Goal: Task Accomplishment & Management: Use online tool/utility

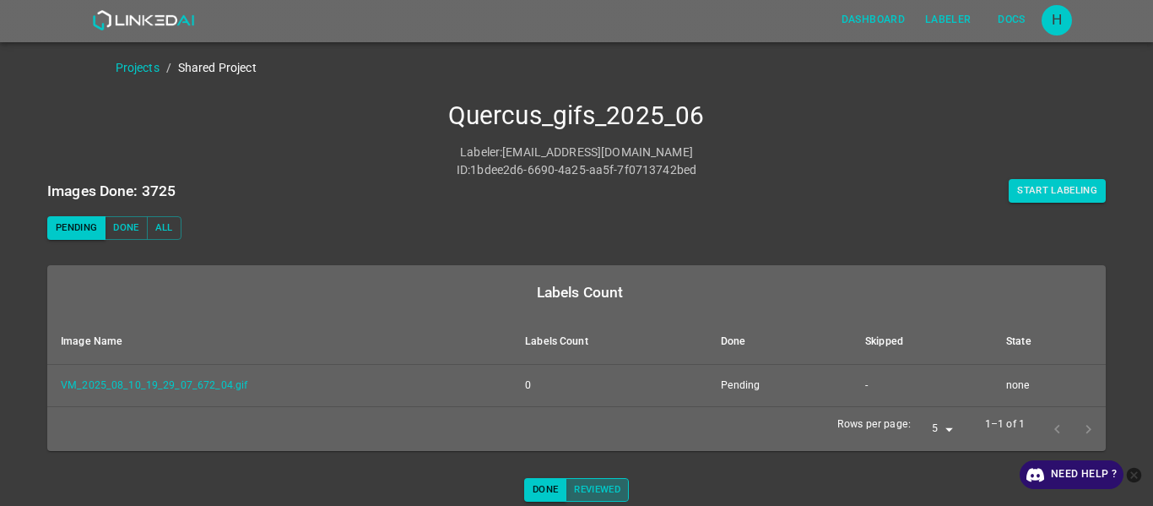
click at [592, 268] on button "Reviewed" at bounding box center [596, 490] width 63 height 24
click at [547, 268] on button "Done" at bounding box center [545, 490] width 42 height 24
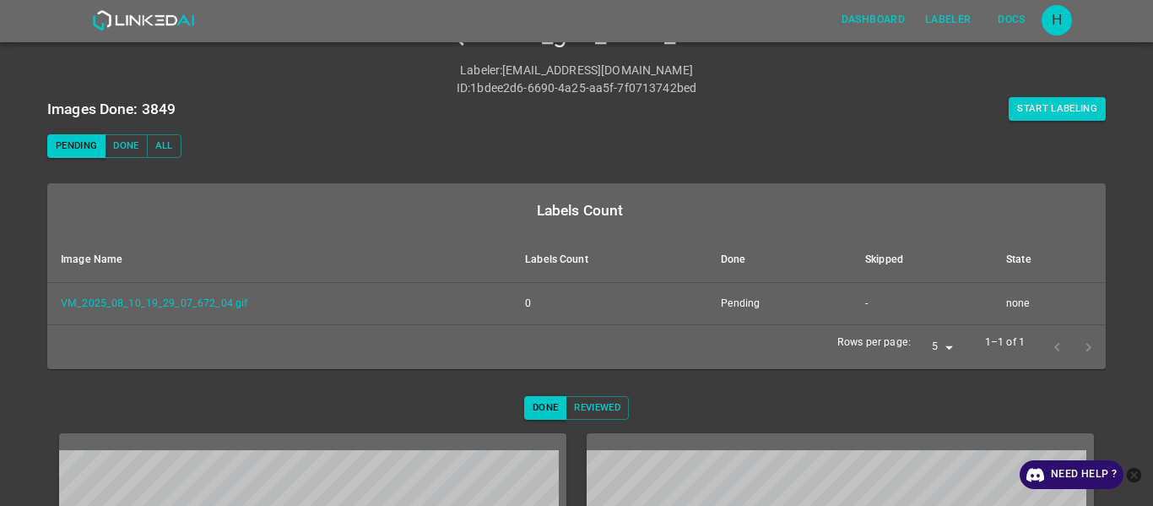
scroll to position [73, 0]
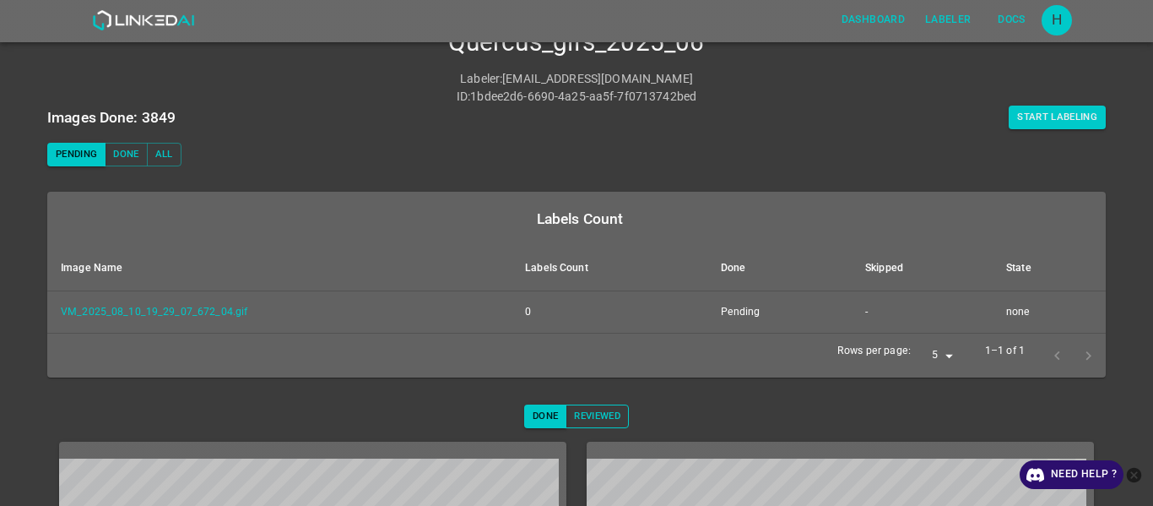
click at [588, 268] on button "Reviewed" at bounding box center [596, 416] width 63 height 24
click at [534, 268] on button "Done" at bounding box center [545, 416] width 42 height 24
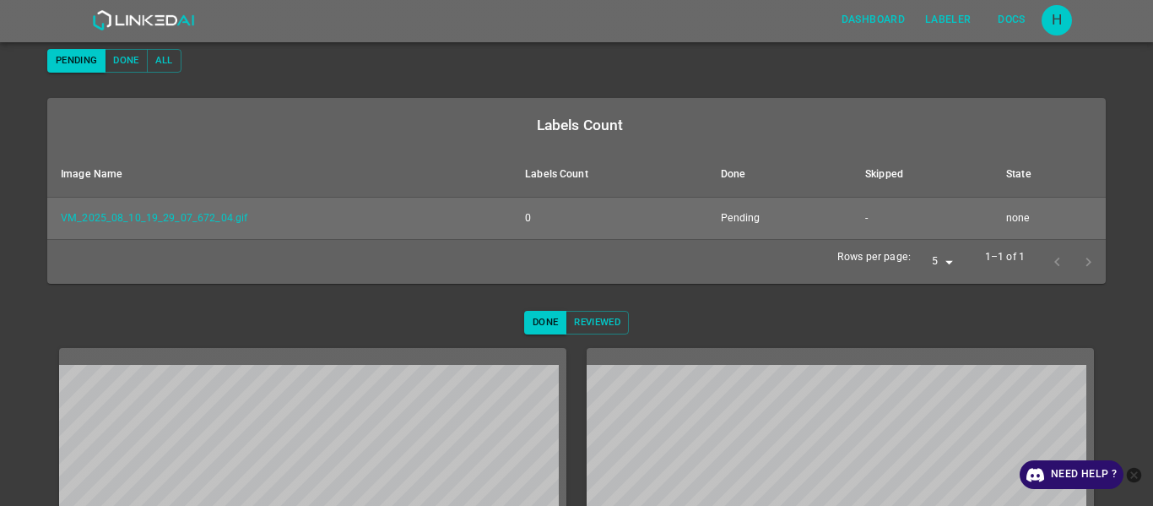
scroll to position [327, 0]
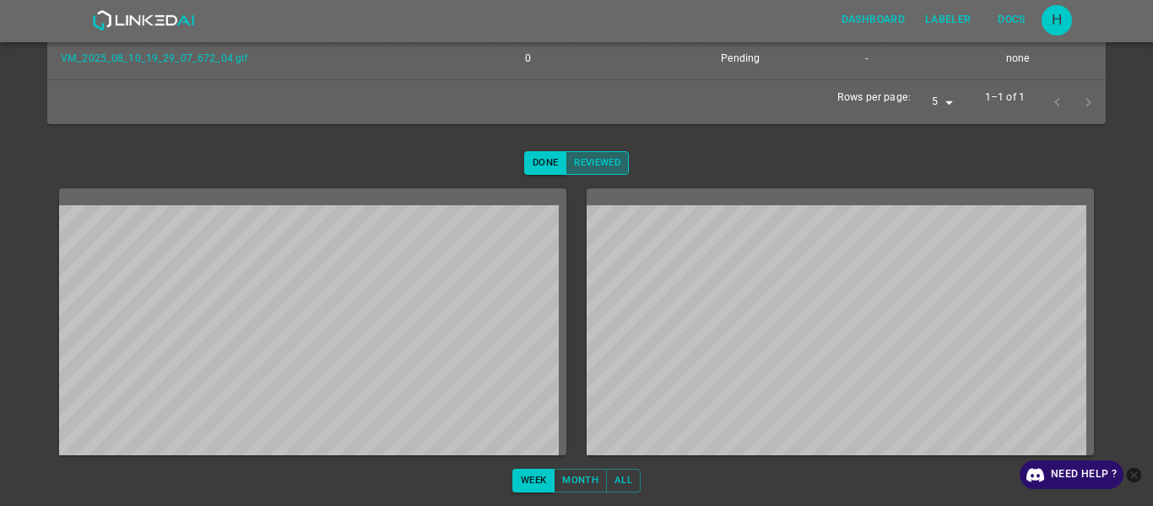
click at [608, 163] on button "Reviewed" at bounding box center [596, 163] width 63 height 24
click at [542, 158] on button "Done" at bounding box center [545, 163] width 42 height 24
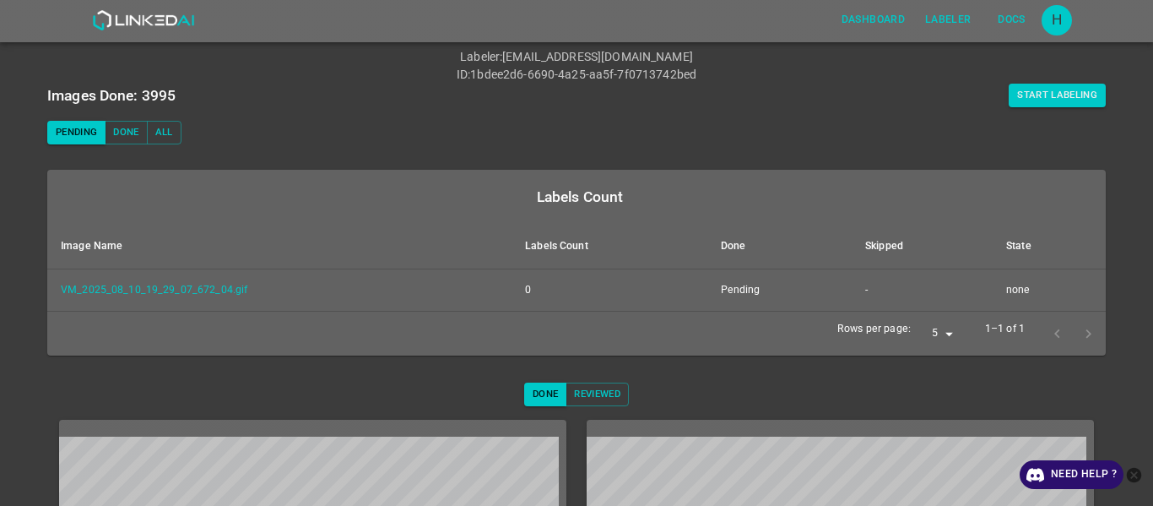
scroll to position [73, 0]
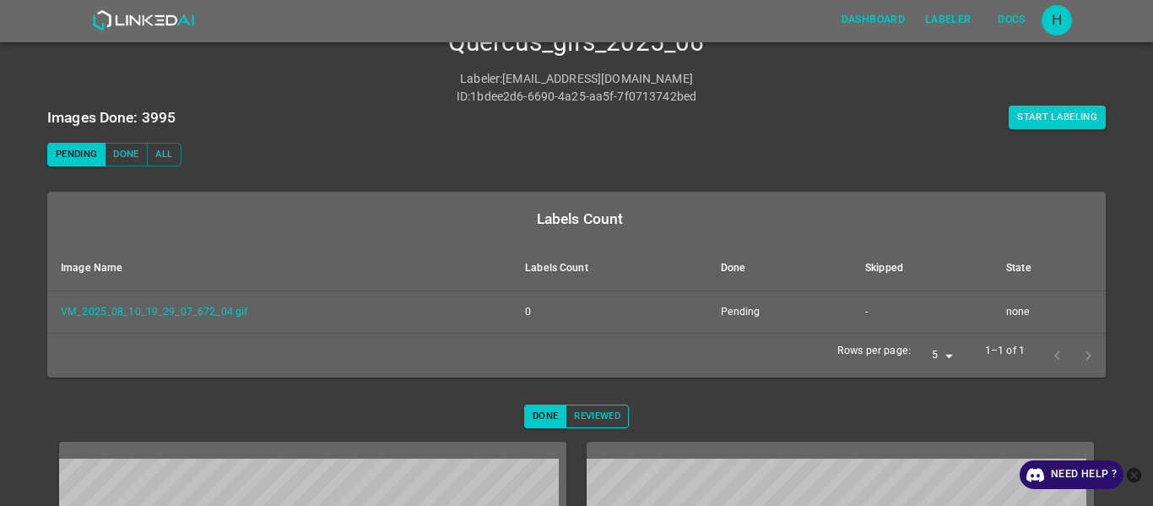
click at [612, 268] on button "Reviewed" at bounding box center [596, 416] width 63 height 24
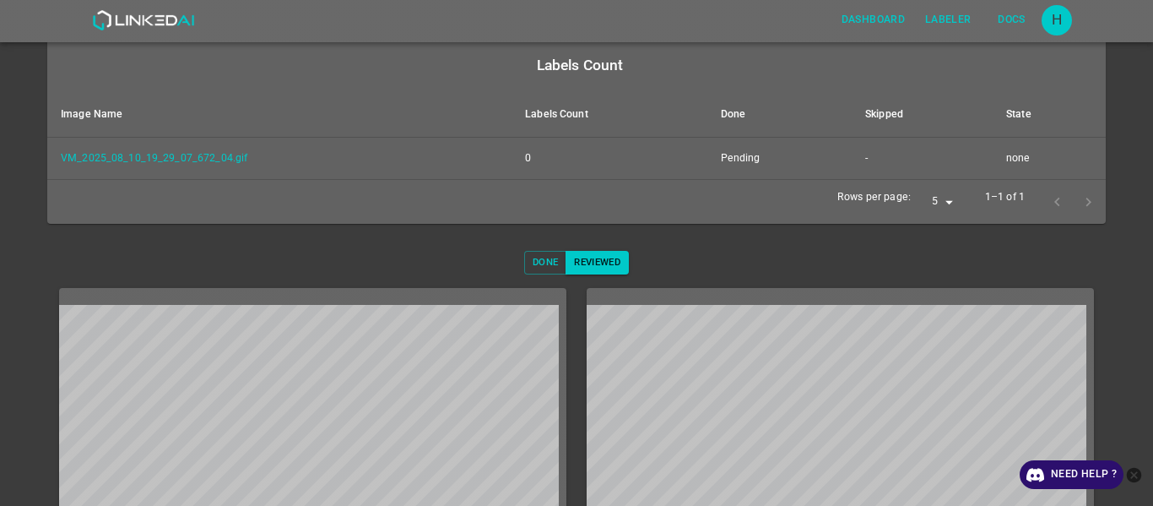
scroll to position [242, 0]
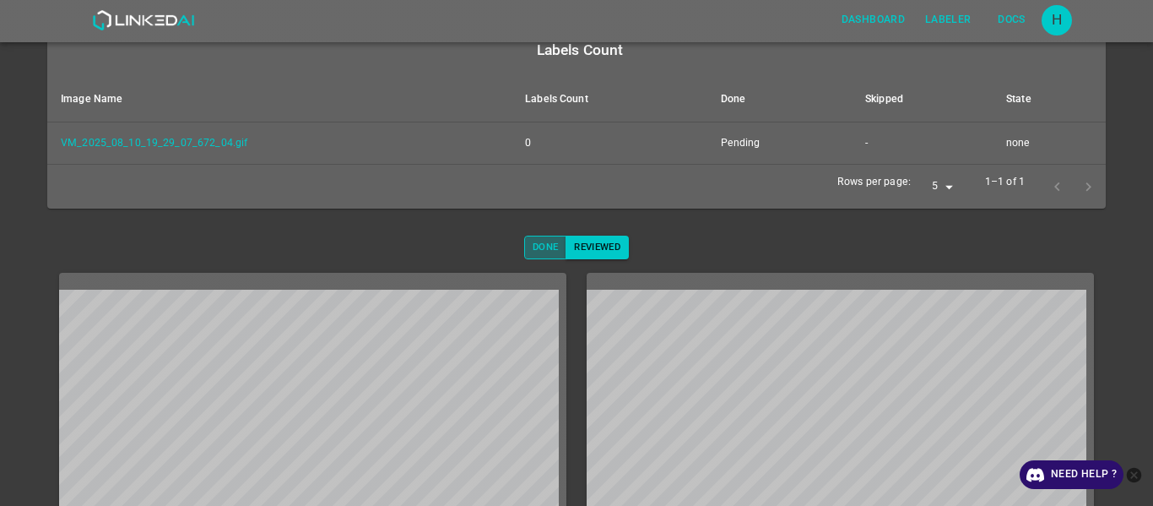
click at [534, 247] on button "Done" at bounding box center [545, 247] width 42 height 24
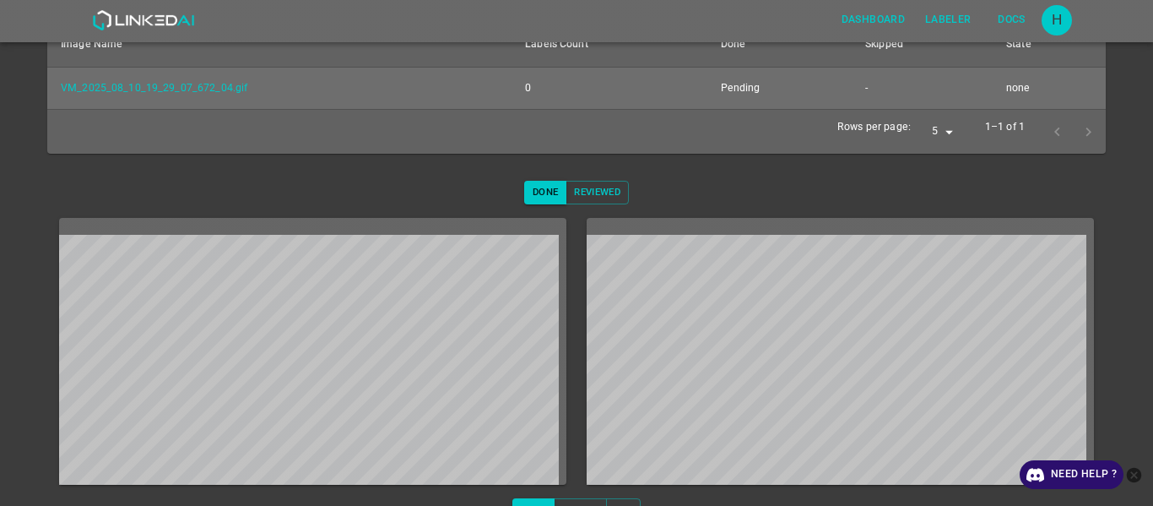
scroll to position [327, 0]
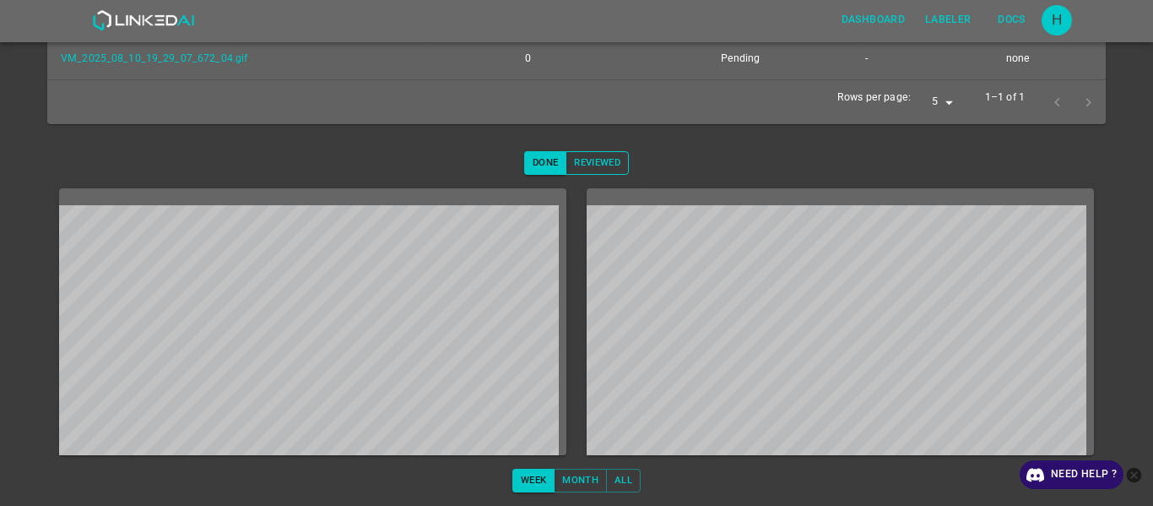
click at [583, 165] on button "Reviewed" at bounding box center [596, 163] width 63 height 24
click at [541, 162] on button "Done" at bounding box center [545, 163] width 42 height 24
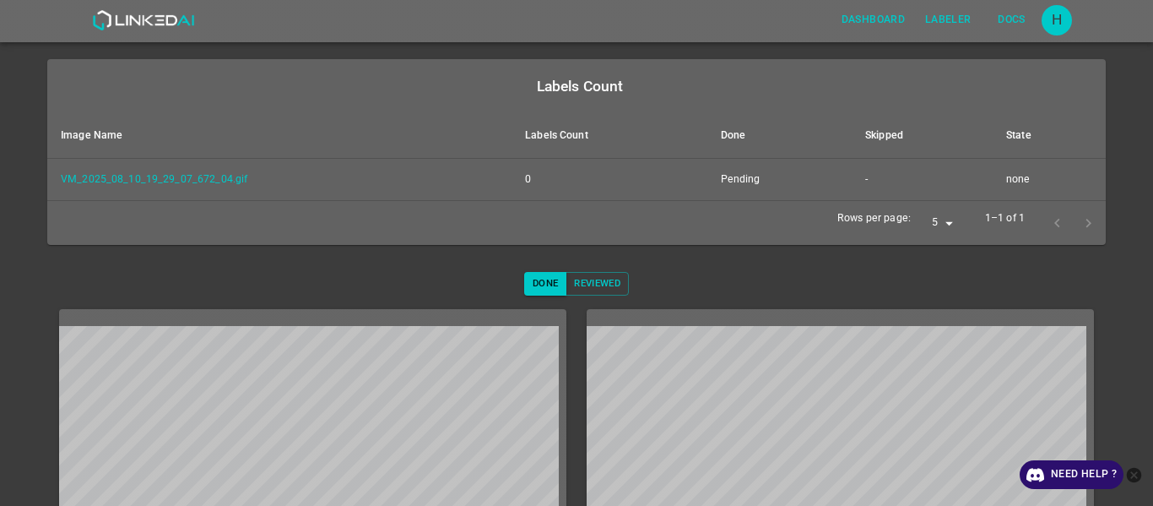
scroll to position [73, 0]
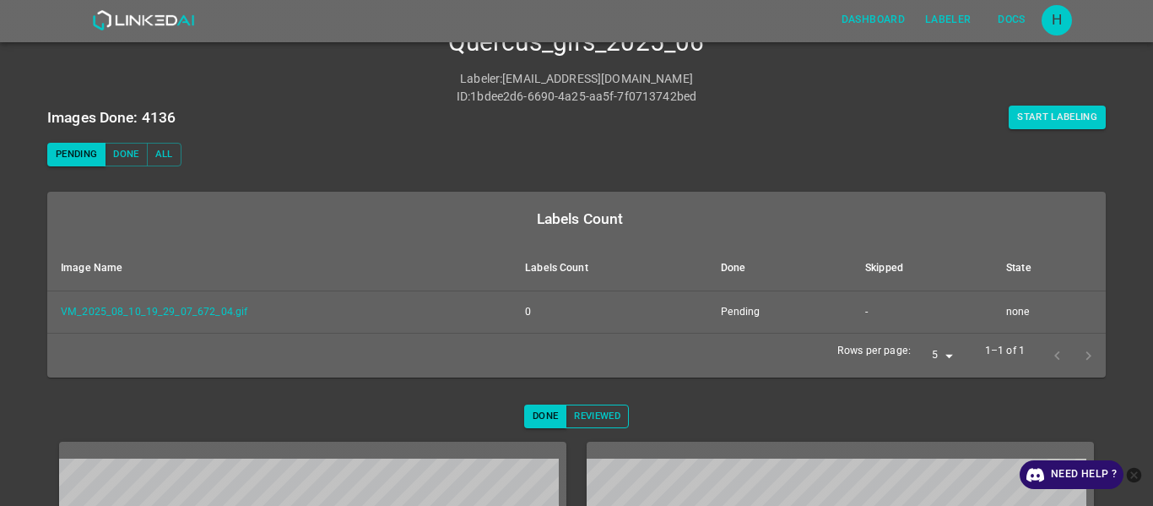
click at [586, 268] on button "Reviewed" at bounding box center [596, 416] width 63 height 24
click at [545, 268] on button "Done" at bounding box center [545, 416] width 42 height 24
click at [582, 268] on button "Reviewed" at bounding box center [596, 416] width 63 height 24
click at [547, 268] on button "Done" at bounding box center [545, 416] width 42 height 24
click at [607, 268] on button "Reviewed" at bounding box center [596, 416] width 63 height 24
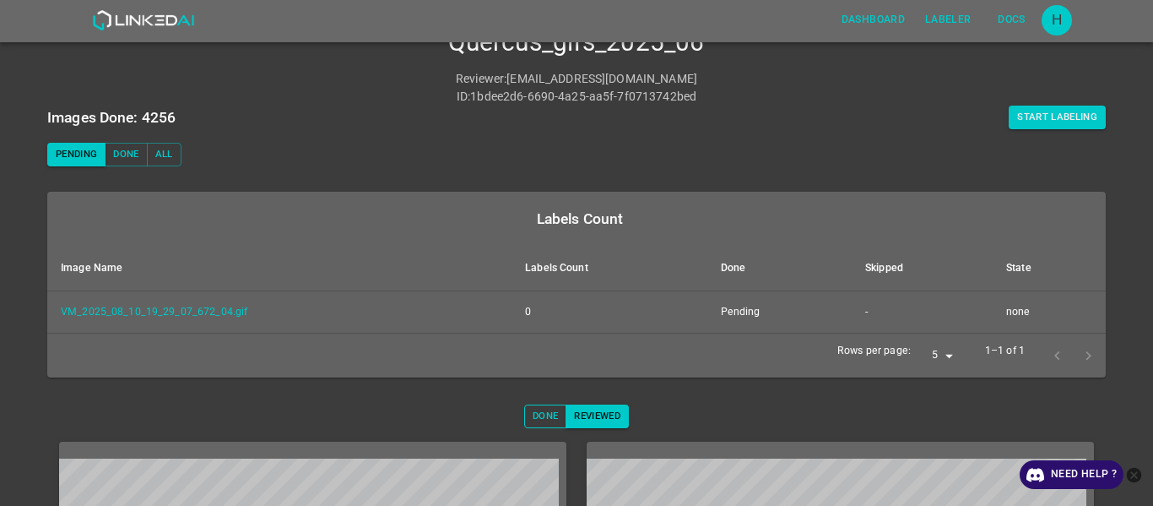
click at [531, 268] on button "Done" at bounding box center [545, 416] width 42 height 24
click at [585, 268] on button "Reviewed" at bounding box center [596, 416] width 63 height 24
click at [548, 268] on button "Done" at bounding box center [545, 416] width 42 height 24
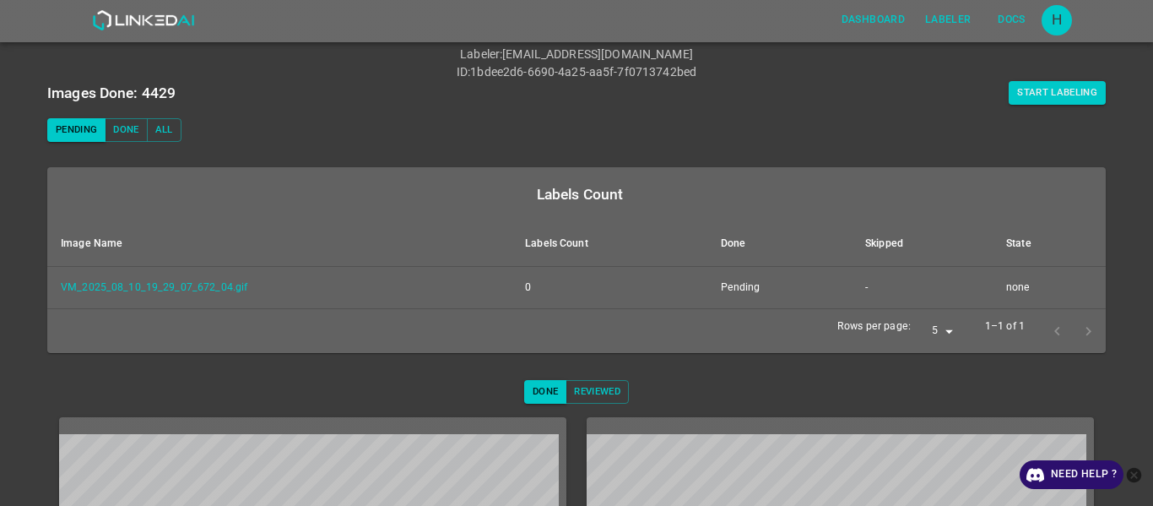
scroll to position [0, 0]
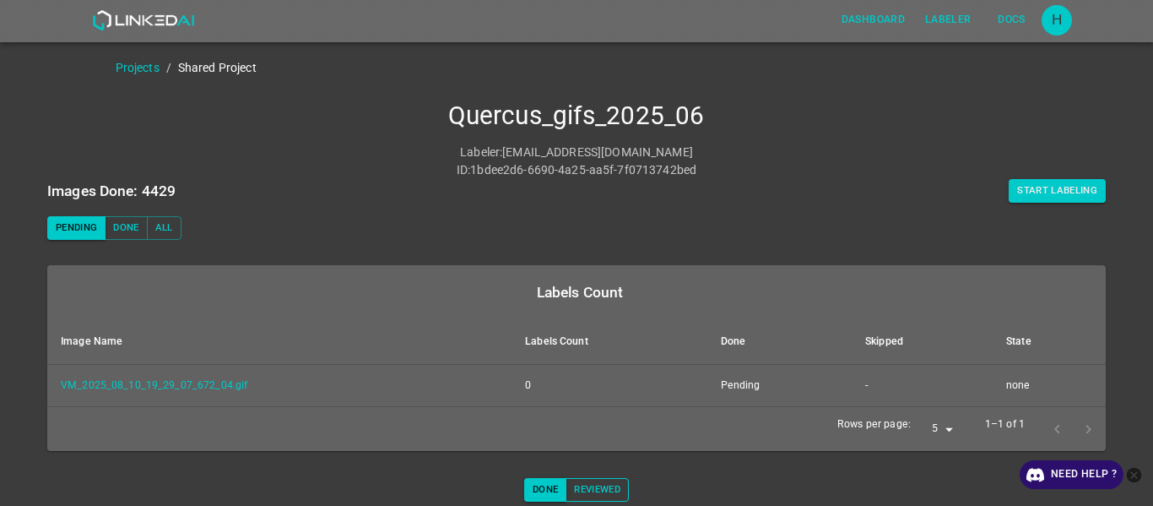
click at [593, 268] on button "Reviewed" at bounding box center [596, 490] width 63 height 24
click at [538, 268] on button "Done" at bounding box center [545, 490] width 42 height 24
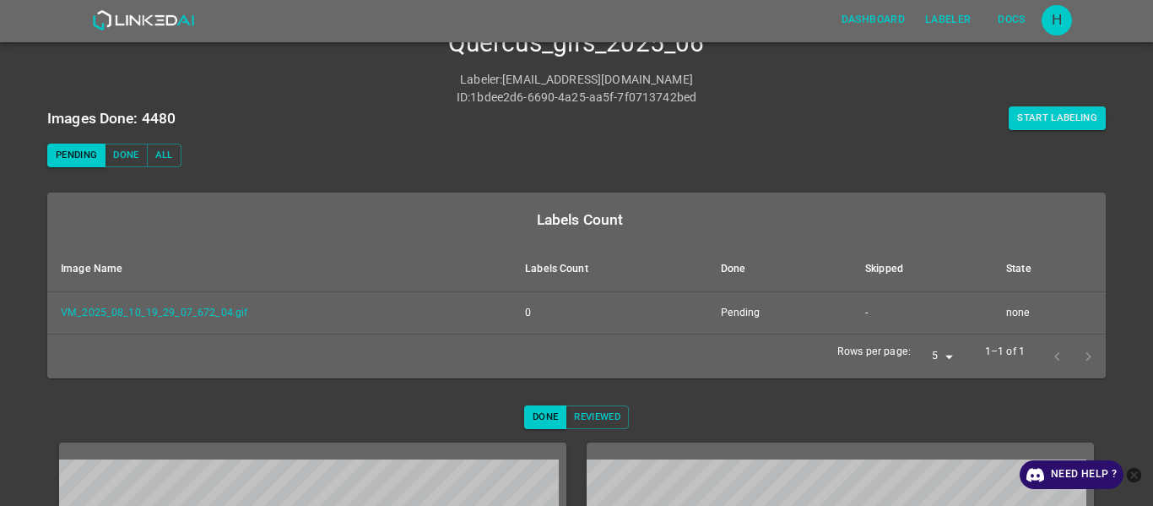
scroll to position [169, 0]
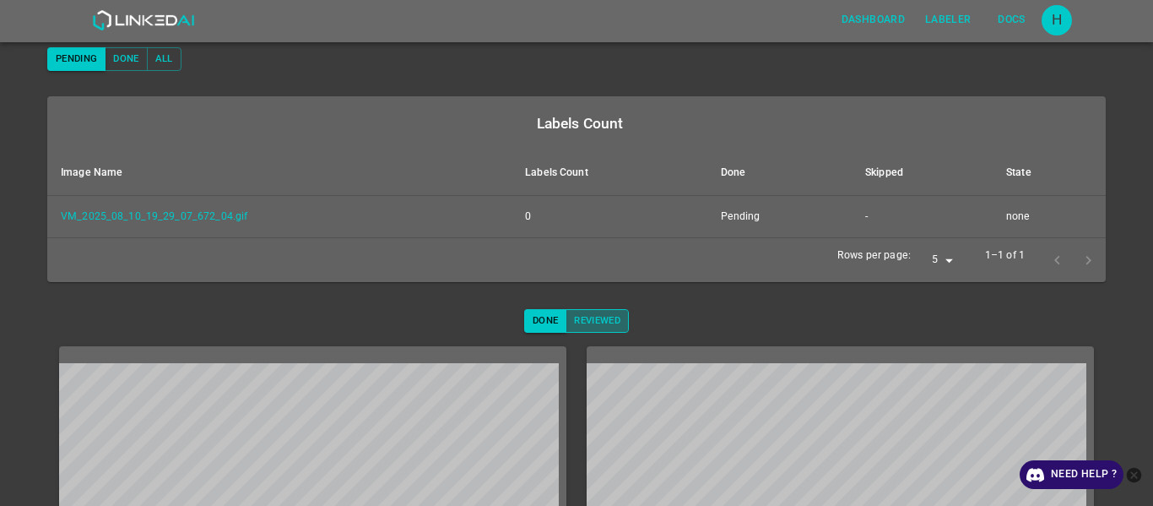
click at [585, 268] on button "Reviewed" at bounding box center [596, 321] width 63 height 24
click at [534, 268] on button "Done" at bounding box center [545, 321] width 42 height 24
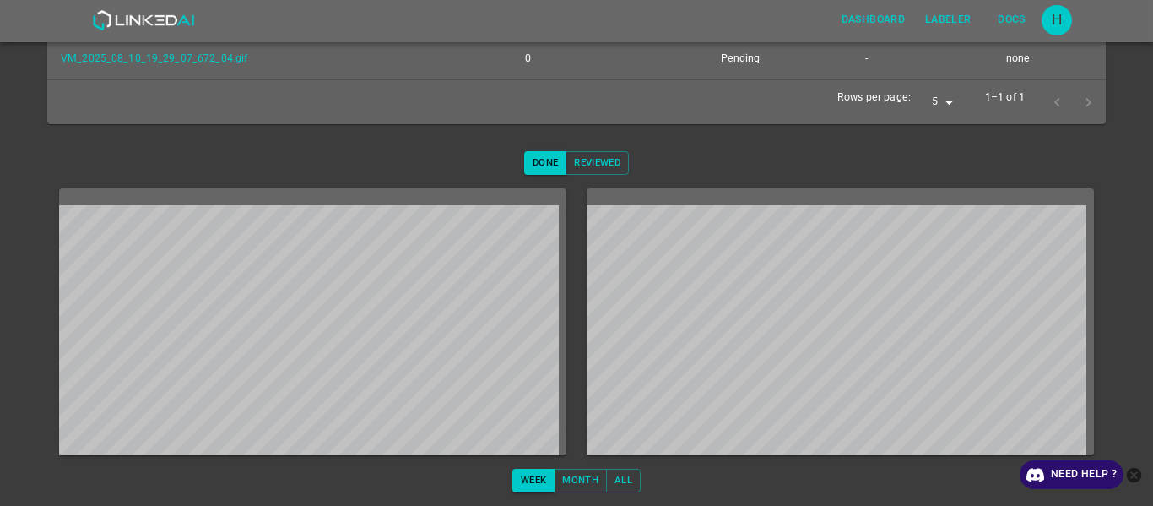
scroll to position [73, 0]
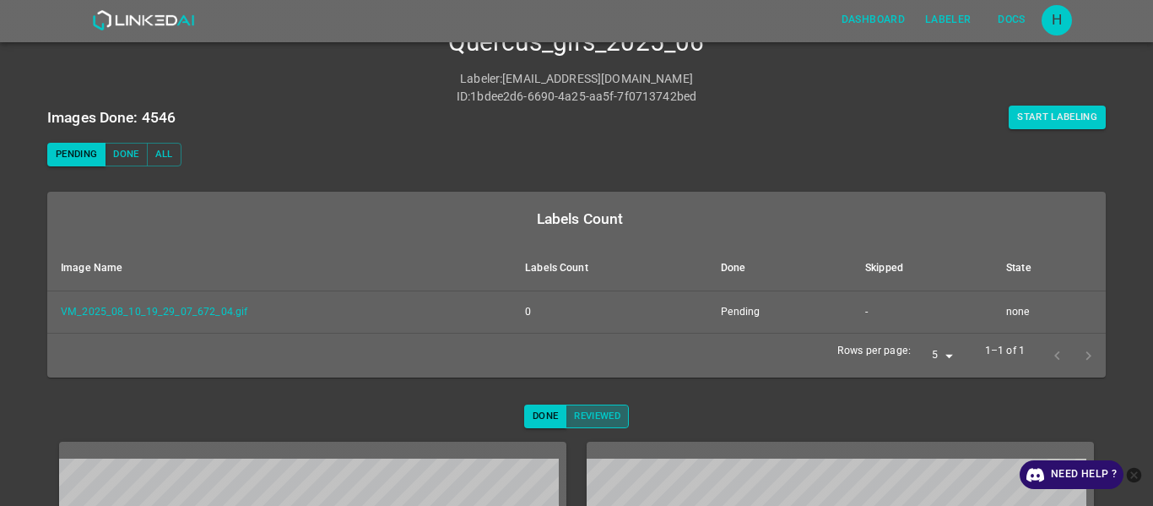
click at [582, 268] on button "Reviewed" at bounding box center [596, 416] width 63 height 24
click at [534, 268] on button "Done" at bounding box center [545, 416] width 42 height 24
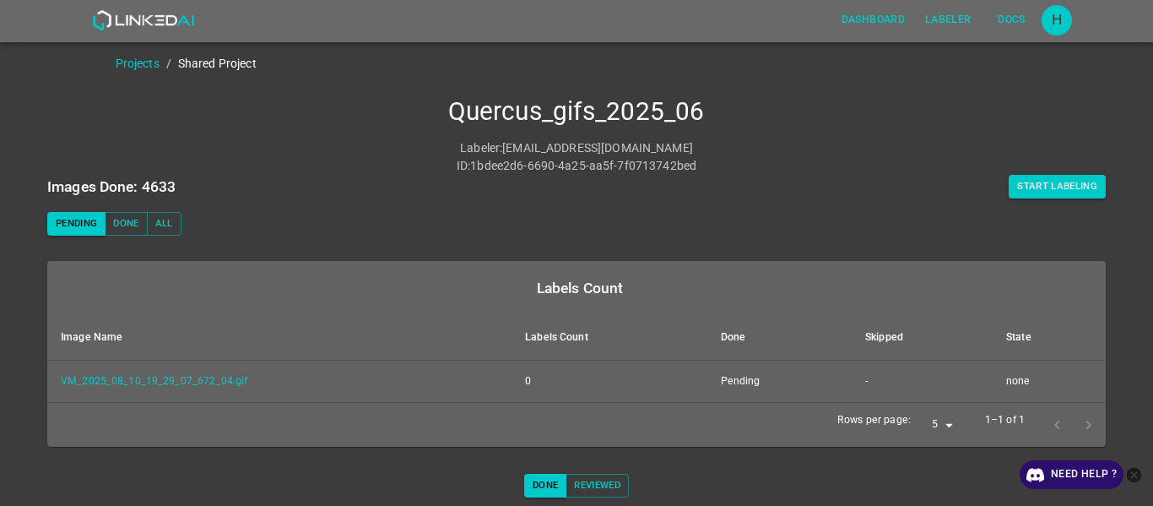
scroll to position [0, 0]
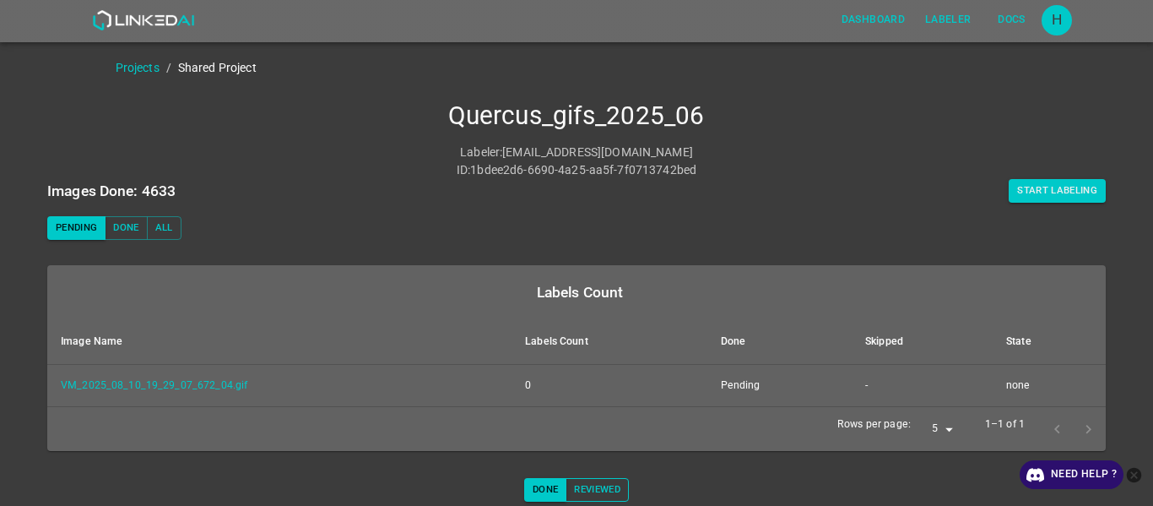
click at [600, 268] on button "Reviewed" at bounding box center [596, 490] width 63 height 24
click at [548, 268] on button "Done" at bounding box center [545, 490] width 42 height 24
